Goal: Answer question/provide support: Answer question/provide support

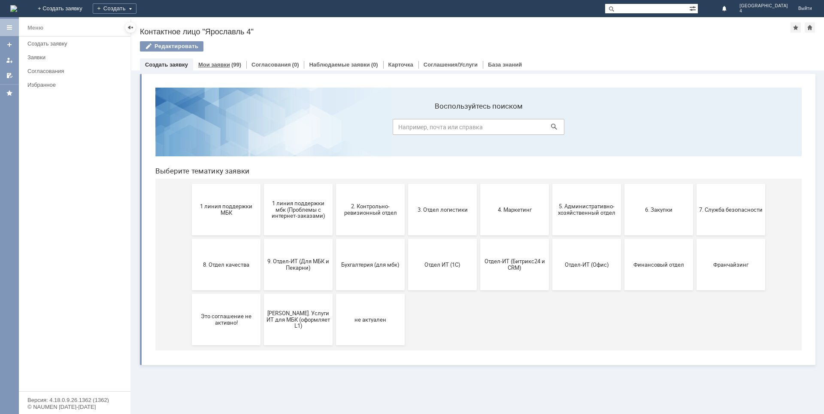
click at [210, 68] on div "Мои заявки (99)" at bounding box center [219, 64] width 53 height 12
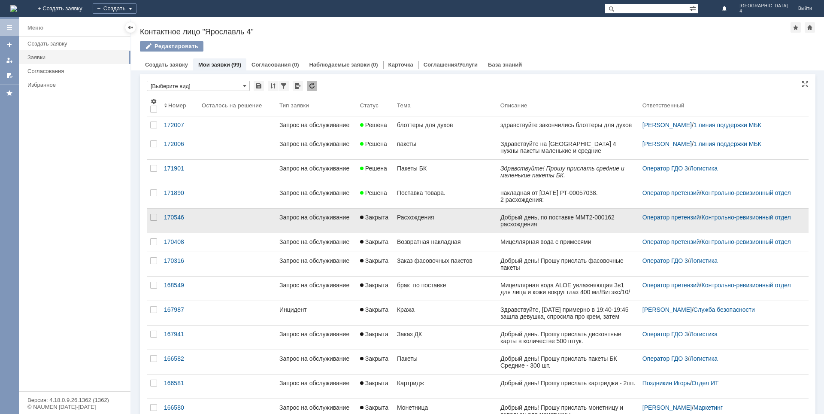
click at [508, 225] on div "Добрый день, по поставке ММТ2-000162 расхождения" at bounding box center [567, 221] width 135 height 14
click at [534, 223] on div "Добрый день, по поставке ММТ2-000162 расхождения" at bounding box center [567, 221] width 135 height 14
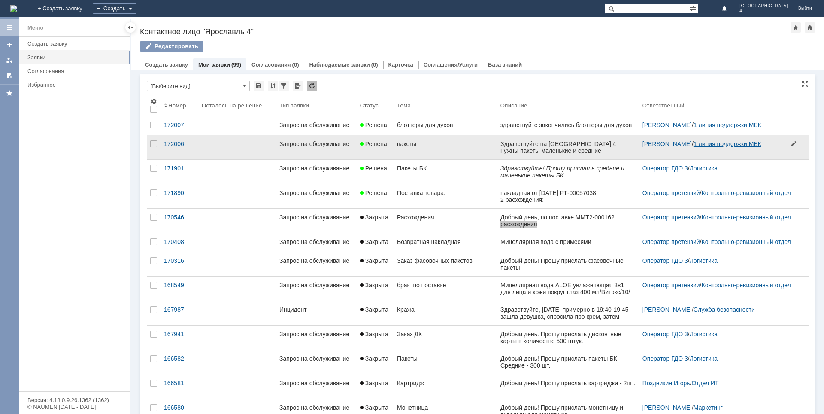
click at [720, 145] on link "1 линия поддержки МБК" at bounding box center [728, 143] width 68 height 7
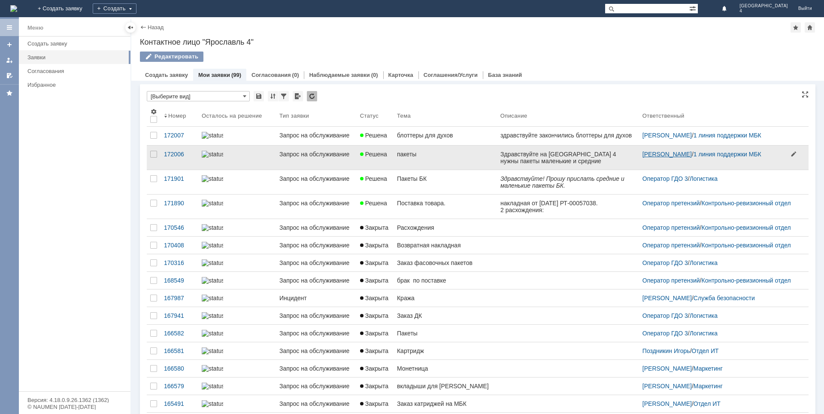
click at [671, 158] on link "[PERSON_NAME]" at bounding box center [667, 154] width 49 height 7
